Goal: Check status

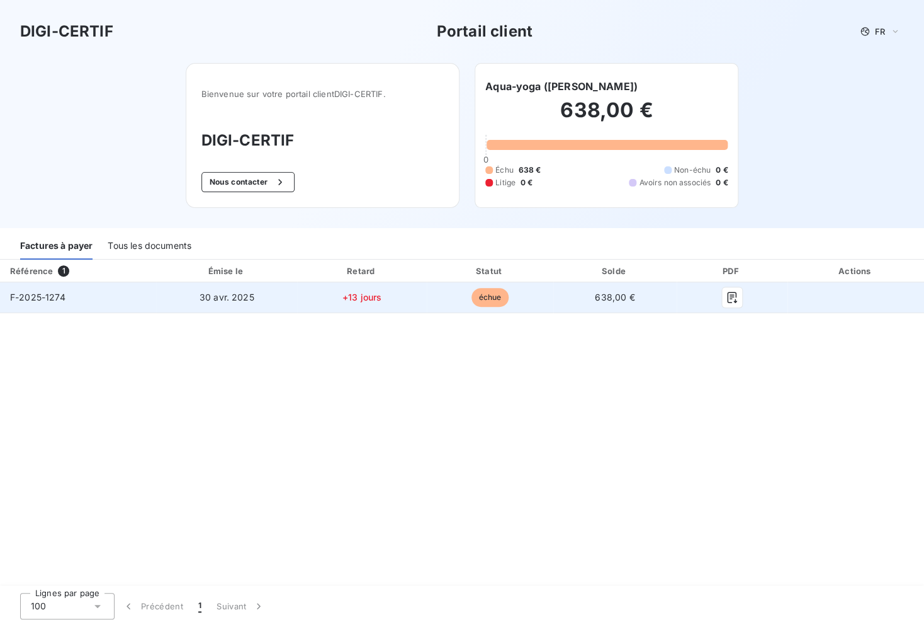
click at [492, 297] on span "échue" at bounding box center [491, 297] width 38 height 19
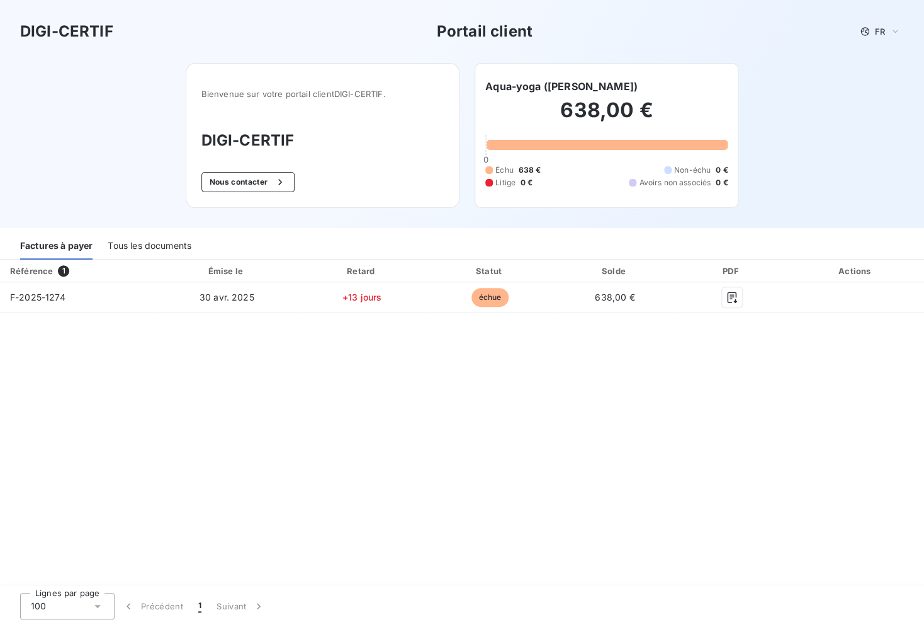
click at [47, 272] on div "Référence" at bounding box center [31, 271] width 43 height 10
click at [150, 247] on div "Tous les documents" at bounding box center [150, 246] width 84 height 26
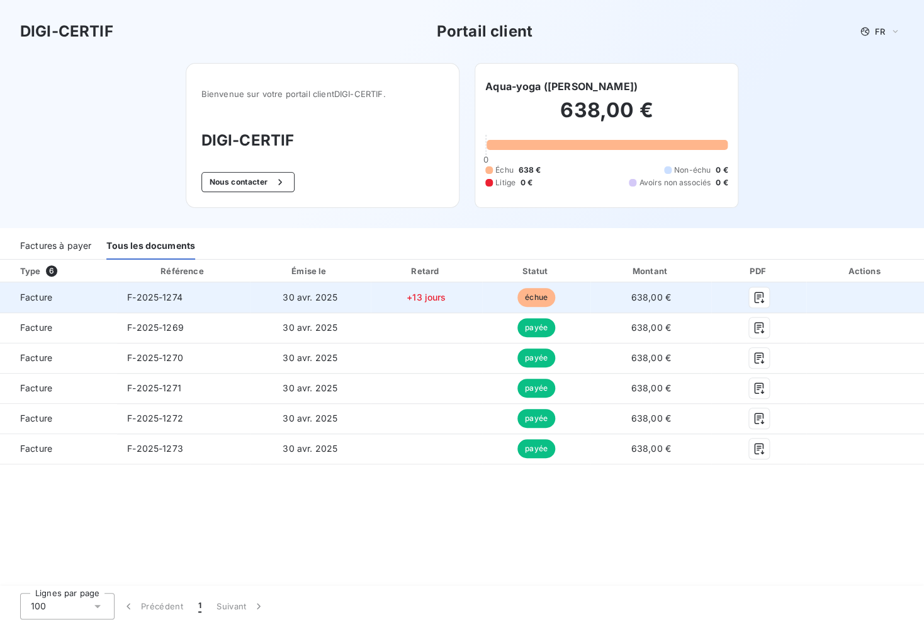
click at [36, 298] on span "Facture" at bounding box center [58, 297] width 97 height 13
click at [161, 295] on span "F-2025-1274" at bounding box center [154, 297] width 55 height 11
click at [441, 292] on span "+13 jours" at bounding box center [426, 297] width 39 height 11
click at [654, 296] on span "638,00 €" at bounding box center [652, 297] width 40 height 11
click at [761, 296] on icon "button" at bounding box center [759, 297] width 13 height 13
